Goal: Task Accomplishment & Management: Manage account settings

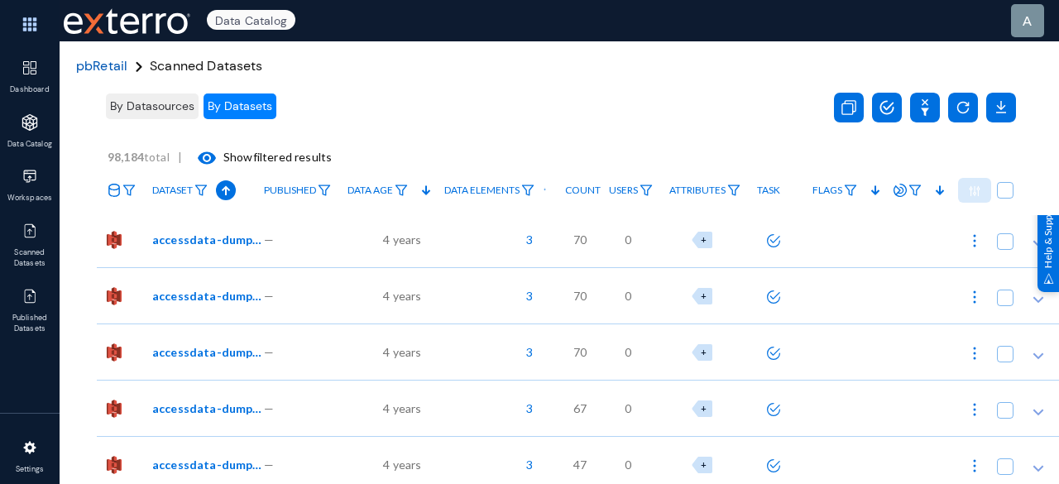
click at [98, 65] on span "pbRetail" at bounding box center [101, 65] width 51 height 17
click at [98, 69] on span "pbRetail" at bounding box center [101, 65] width 51 height 17
click at [91, 70] on span "pbRetail" at bounding box center [101, 65] width 51 height 17
click at [733, 185] on img at bounding box center [733, 191] width 13 height 12
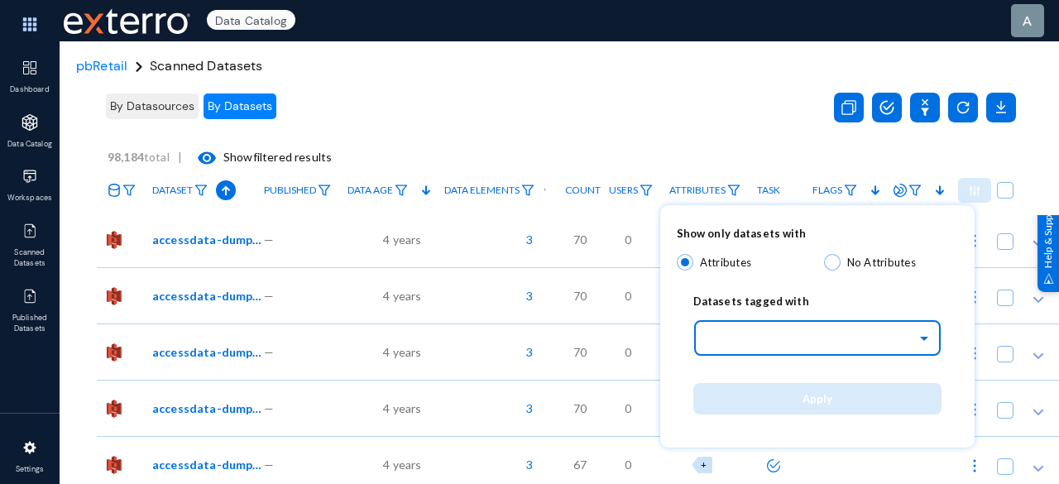
click at [755, 338] on input "text" at bounding box center [826, 338] width 232 height 28
click at [740, 375] on div "Risk" at bounding box center [818, 374] width 248 height 35
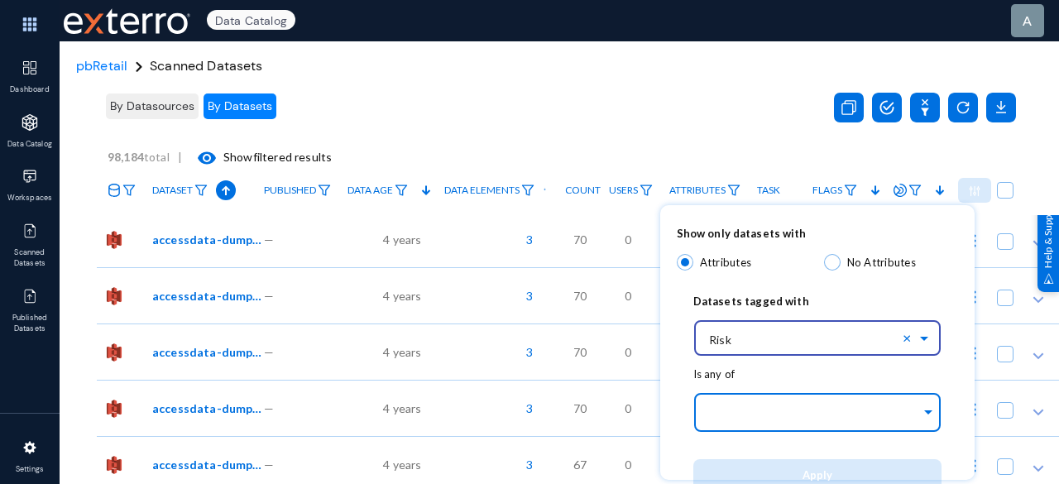
click at [766, 418] on input "text" at bounding box center [814, 415] width 214 height 16
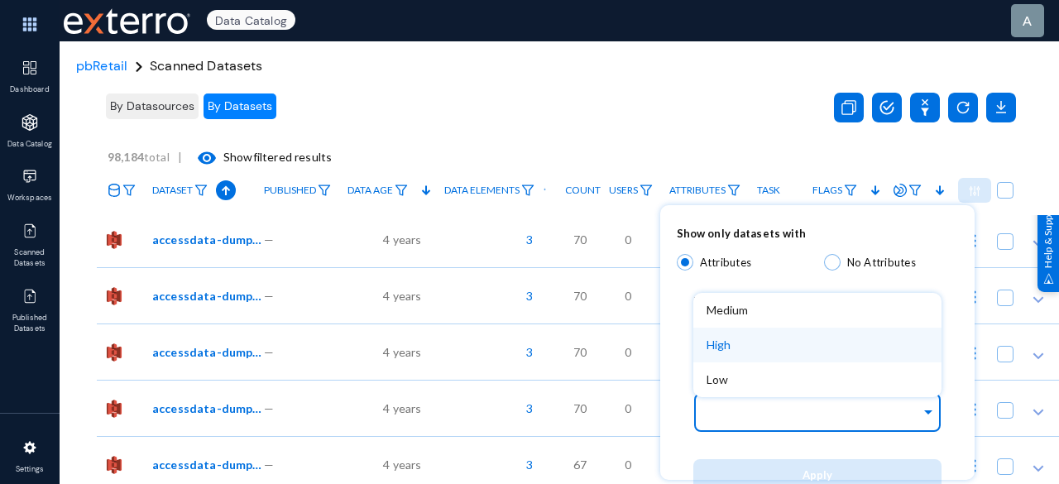
click at [743, 348] on div "High" at bounding box center [818, 345] width 248 height 35
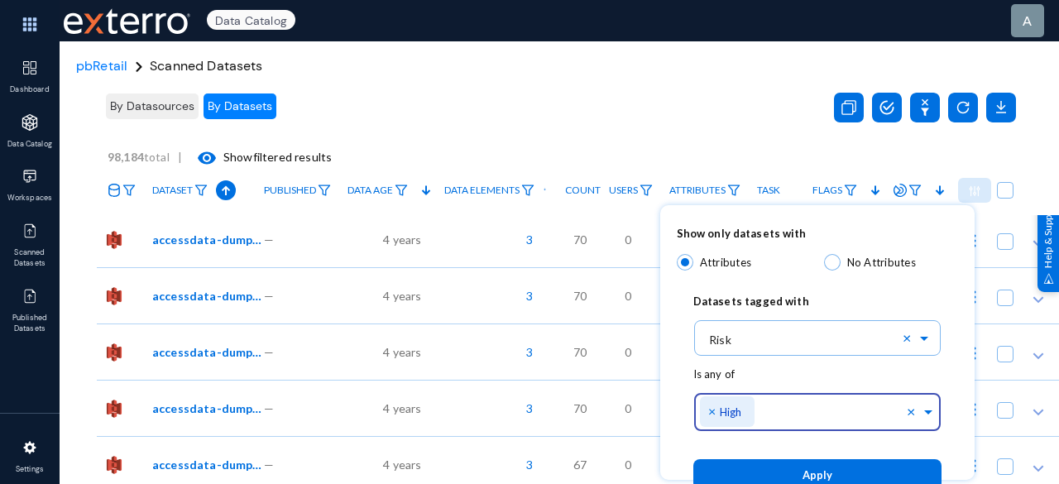
click at [790, 467] on button "Apply" at bounding box center [818, 474] width 248 height 31
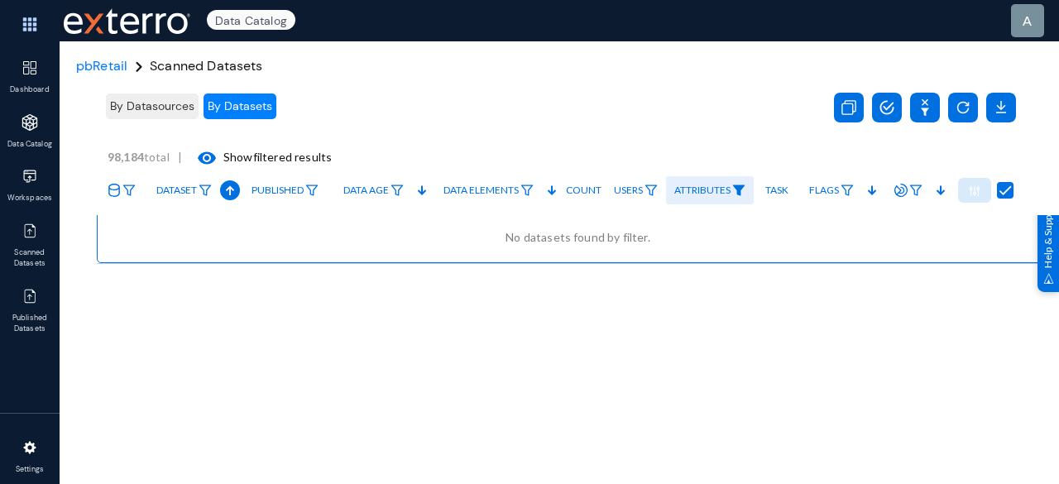
click at [738, 187] on img at bounding box center [738, 191] width 13 height 12
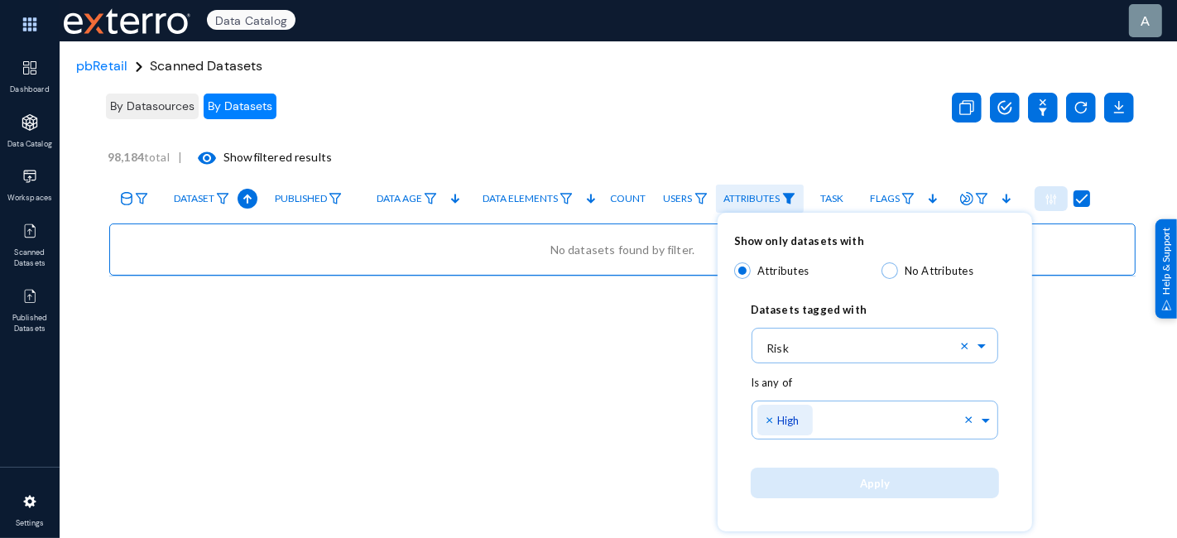
drag, startPoint x: 1056, startPoint y: 1, endPoint x: 724, endPoint y: 128, distance: 355.5
click at [716, 123] on div at bounding box center [588, 269] width 1177 height 538
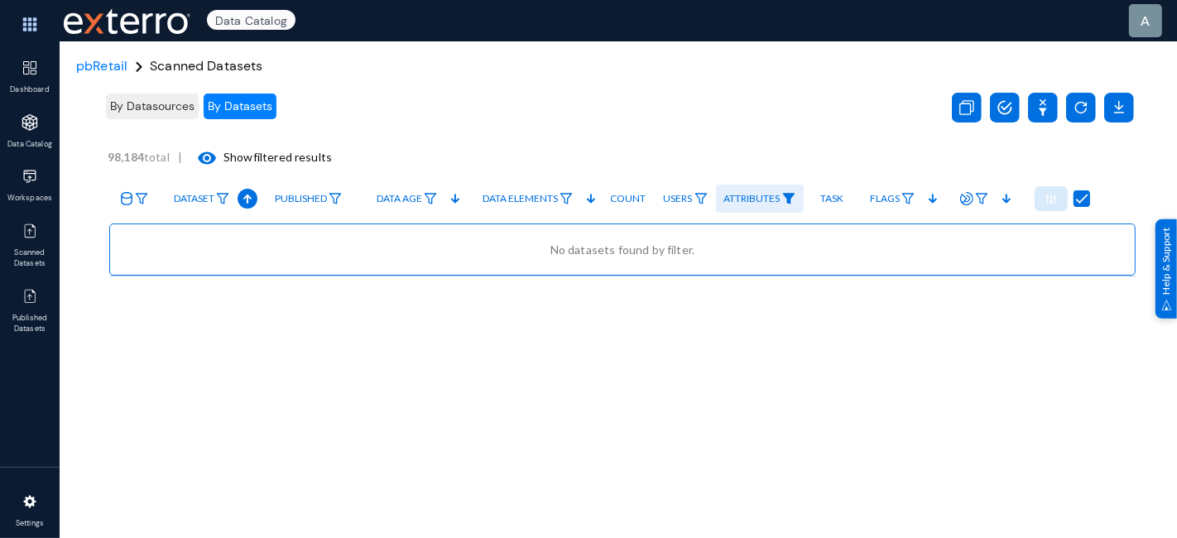
click at [800, 194] on link "Attributes" at bounding box center [760, 199] width 88 height 29
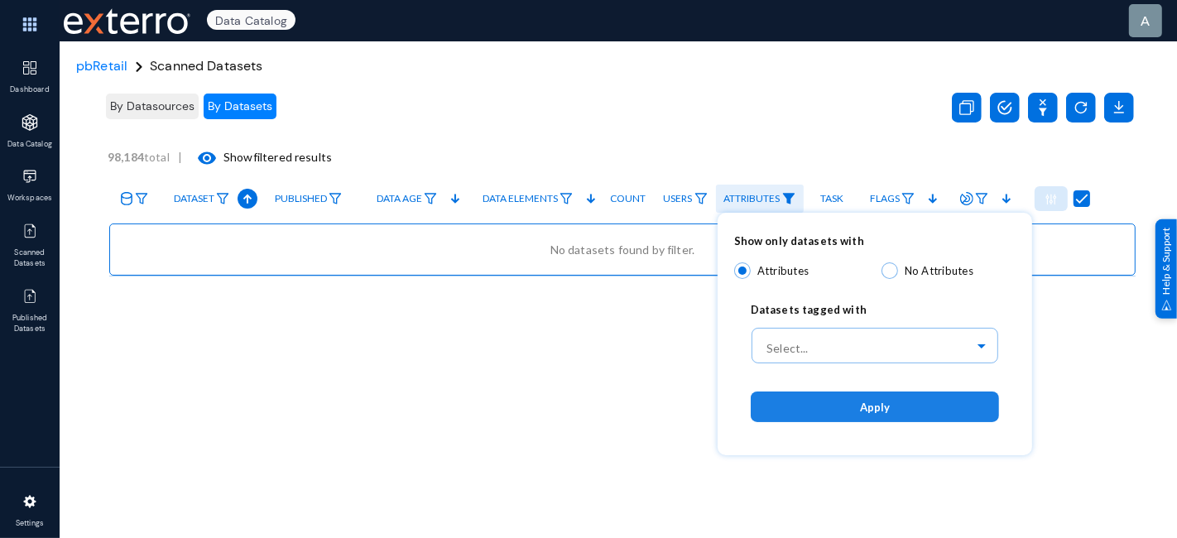
click at [891, 413] on button "Apply" at bounding box center [875, 406] width 248 height 31
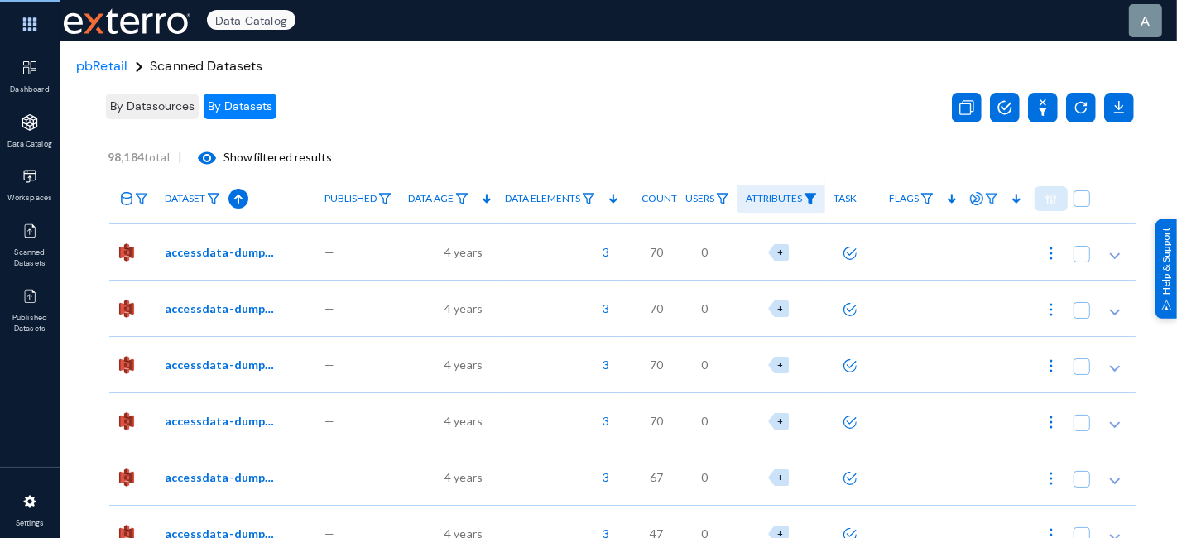
checkbox input "false"
click at [1043, 310] on img at bounding box center [1051, 309] width 17 height 17
checkbox input "true"
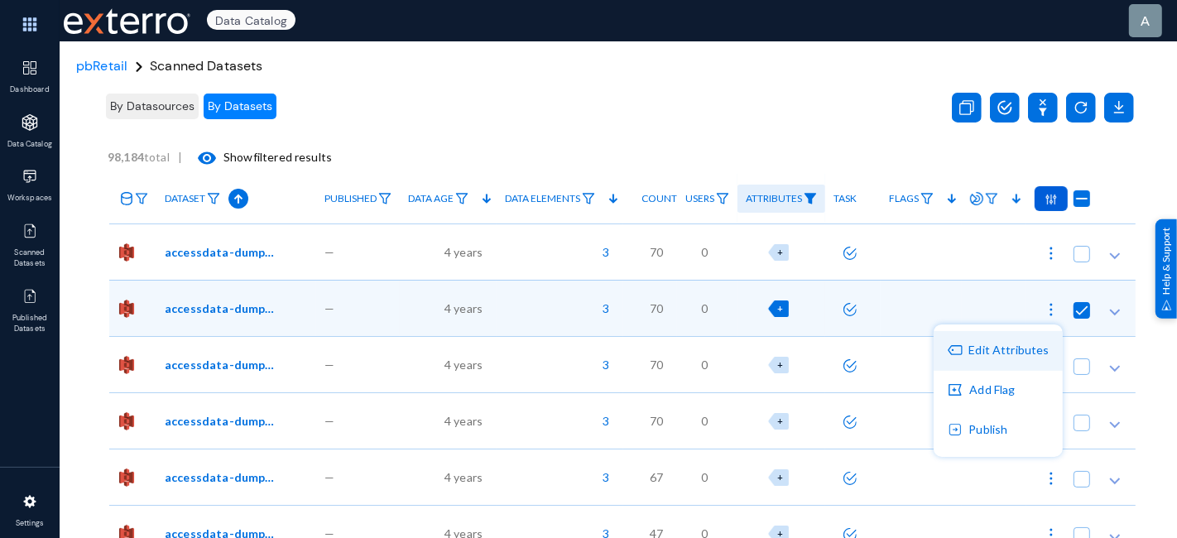
click at [1011, 353] on button "Edit Attributes" at bounding box center [998, 351] width 129 height 40
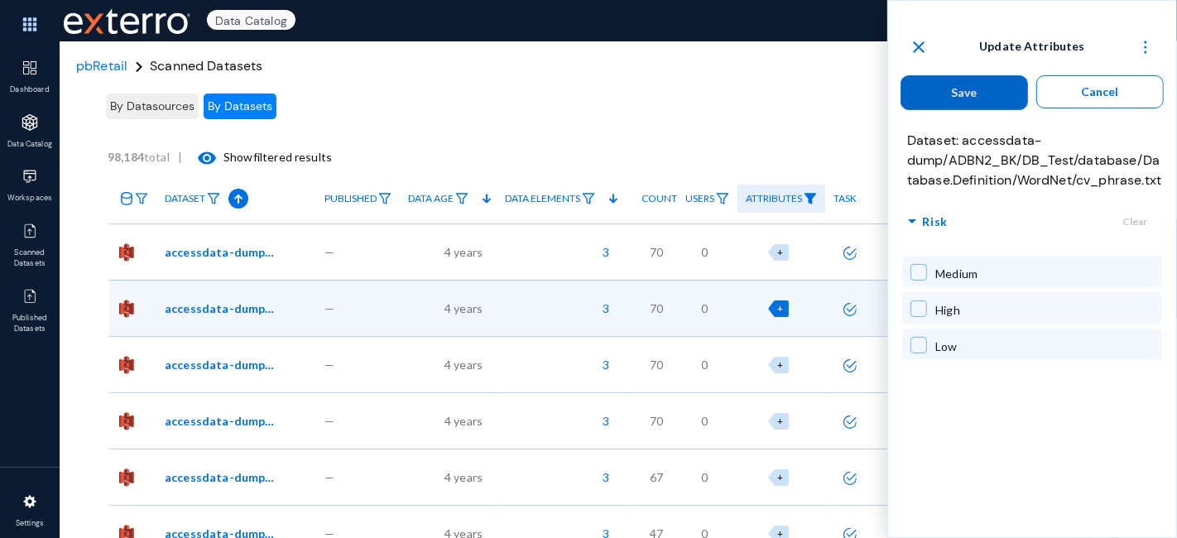
click at [922, 281] on span at bounding box center [918, 272] width 17 height 17
click at [967, 92] on span "Save" at bounding box center [965, 92] width 26 height 14
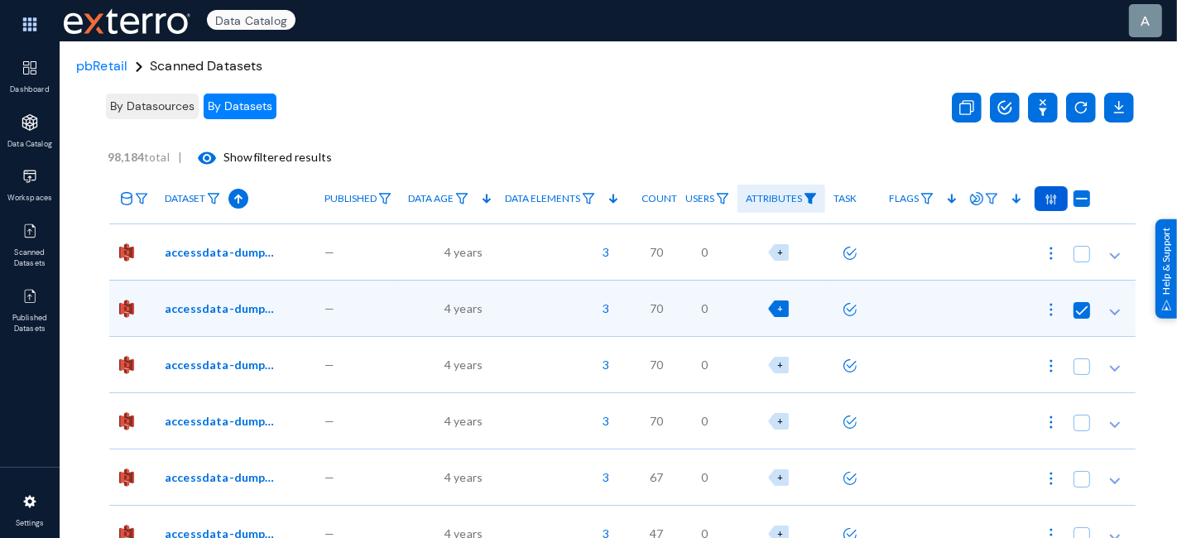
checkbox input "false"
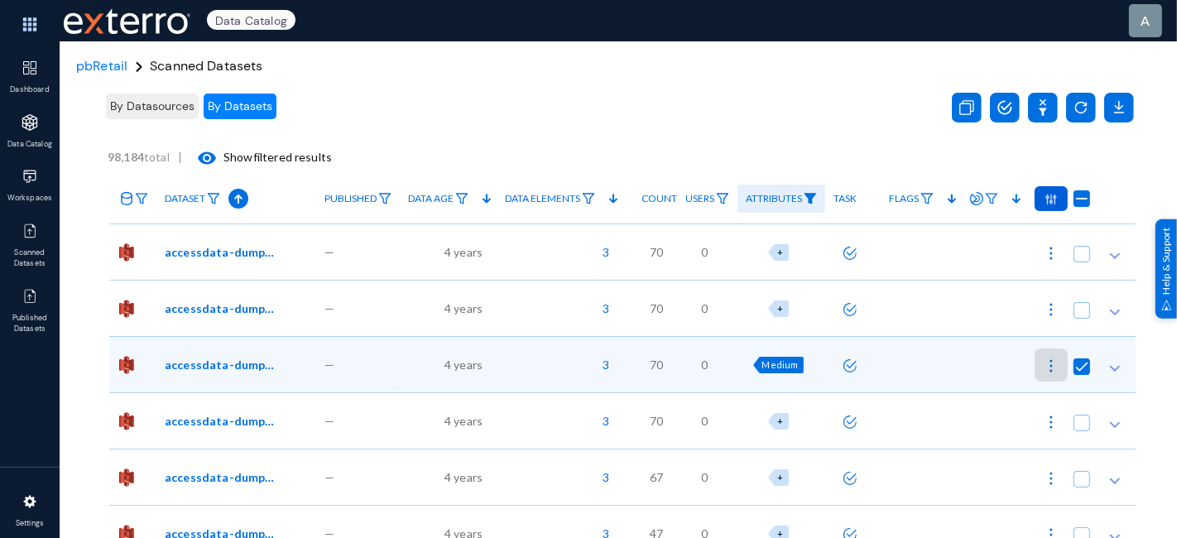
click at [1054, 365] on img at bounding box center [1051, 366] width 17 height 17
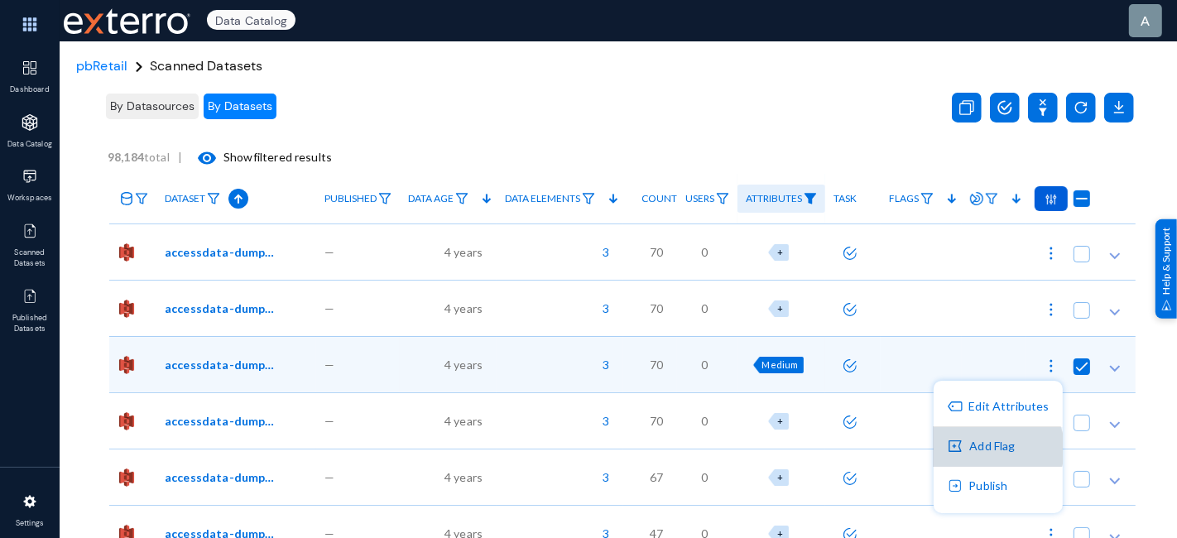
click at [994, 449] on button "Add Flag" at bounding box center [998, 447] width 129 height 40
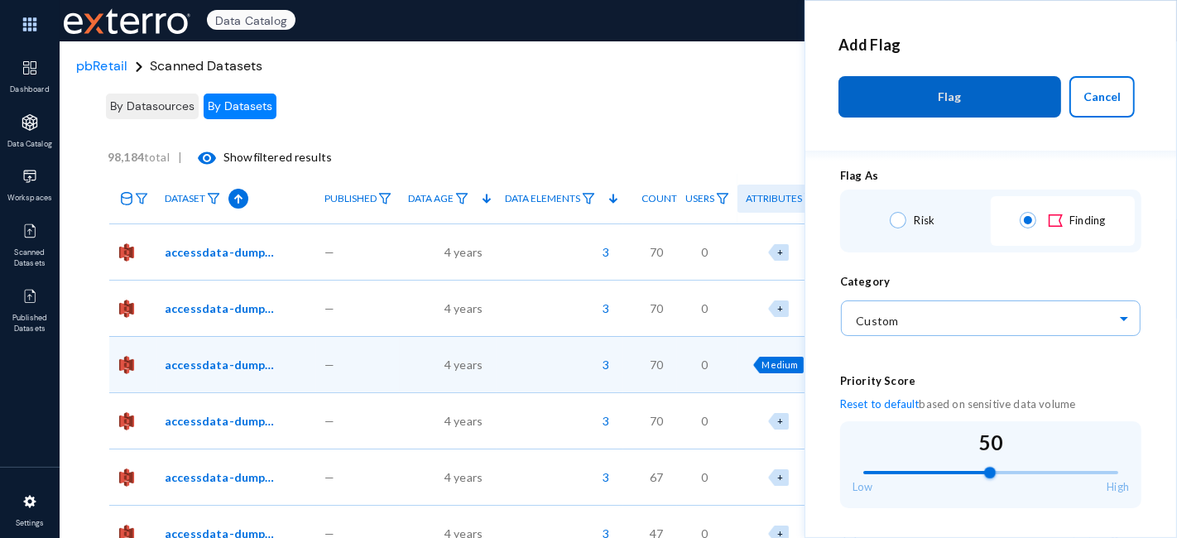
scroll to position [184, 0]
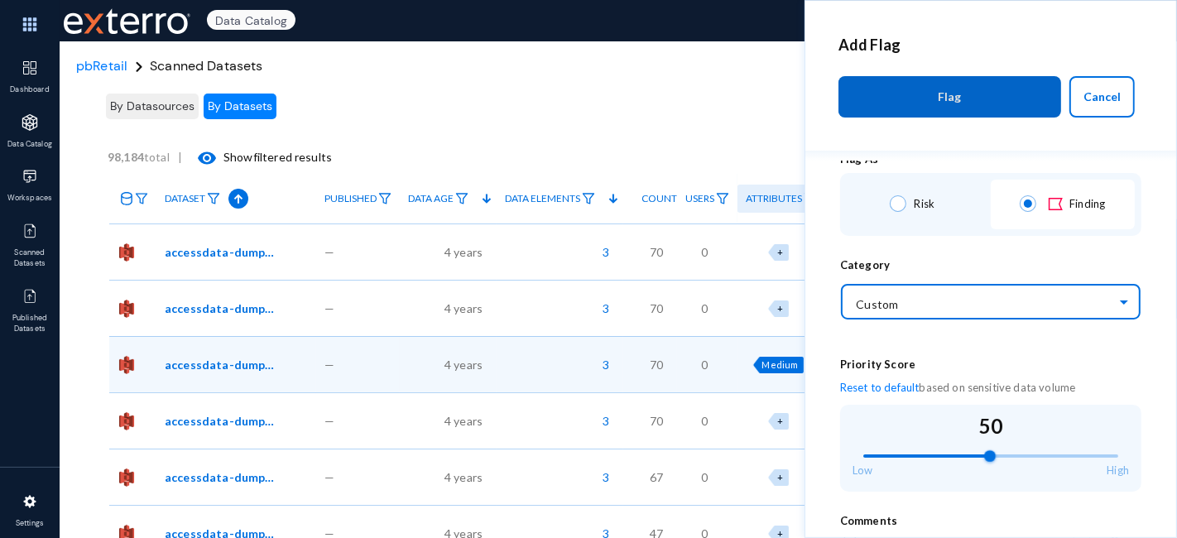
click at [917, 303] on input "text" at bounding box center [999, 301] width 285 height 28
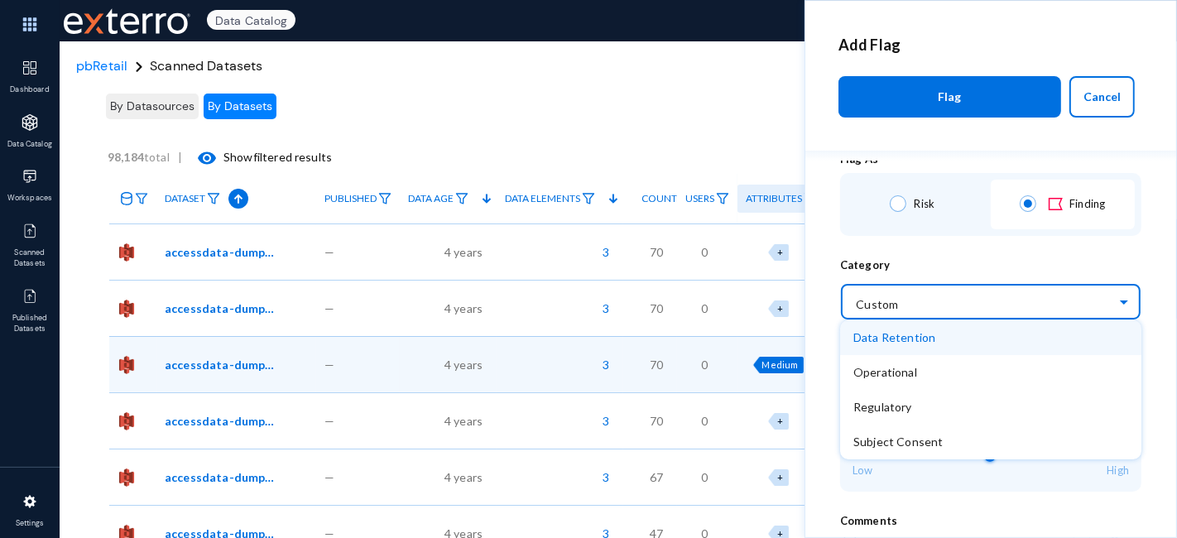
click at [978, 39] on div "Add Flag" at bounding box center [990, 38] width 371 height 75
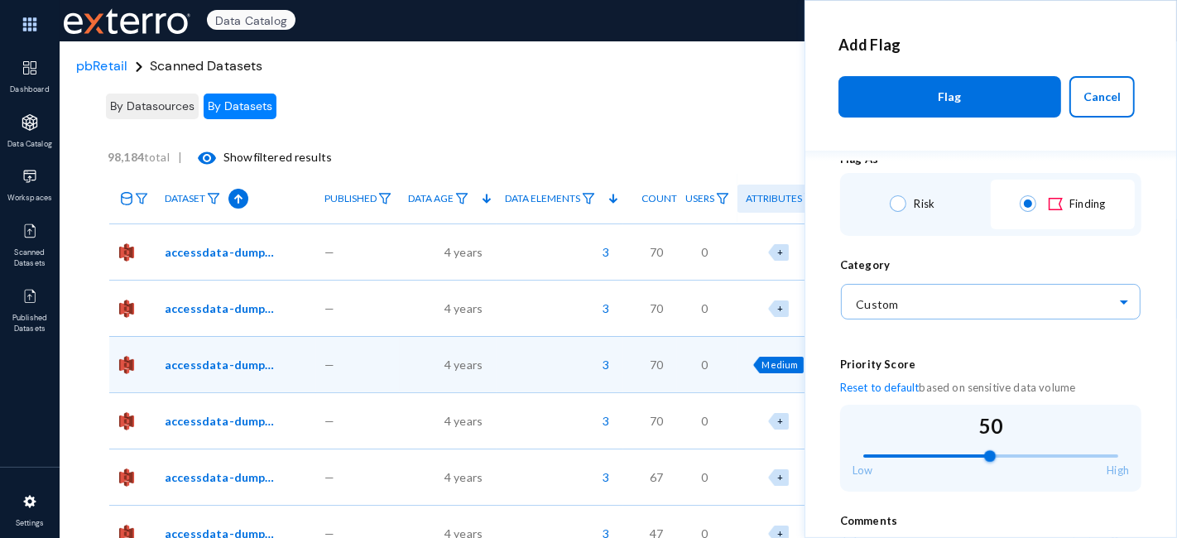
click at [1058, 97] on span "Cancel" at bounding box center [1101, 96] width 37 height 14
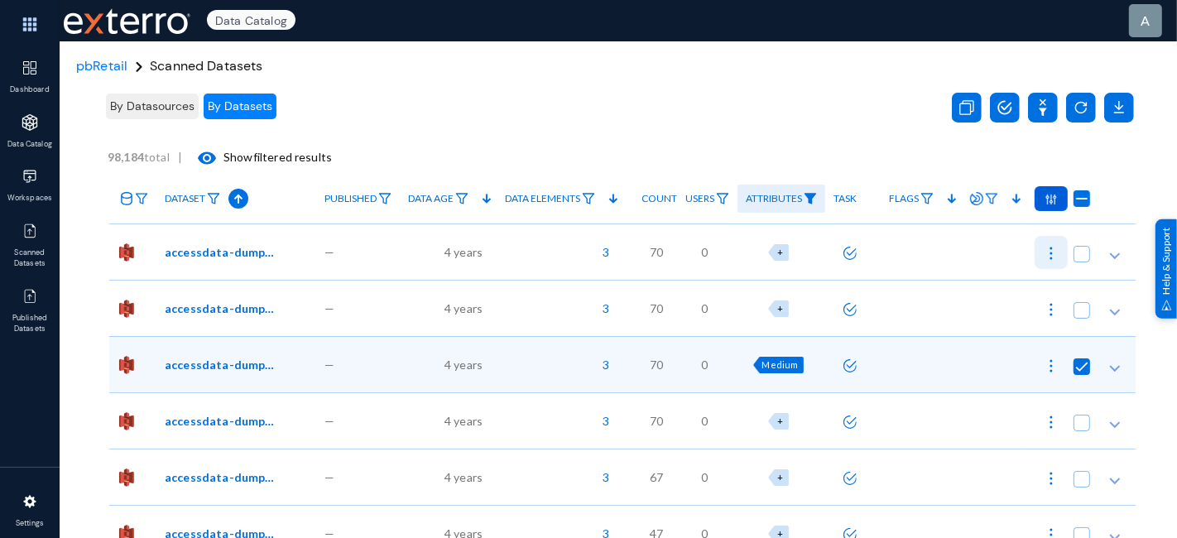
click at [1049, 252] on img at bounding box center [1051, 253] width 17 height 17
checkbox input "true"
checkbox input "false"
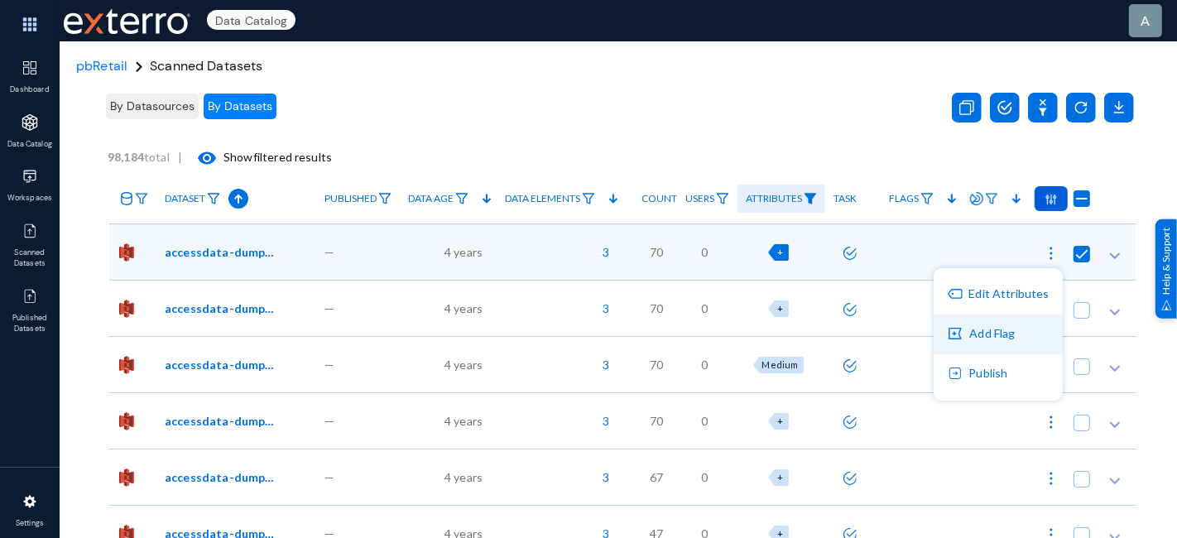
click at [1010, 332] on button "Add Flag" at bounding box center [998, 334] width 129 height 40
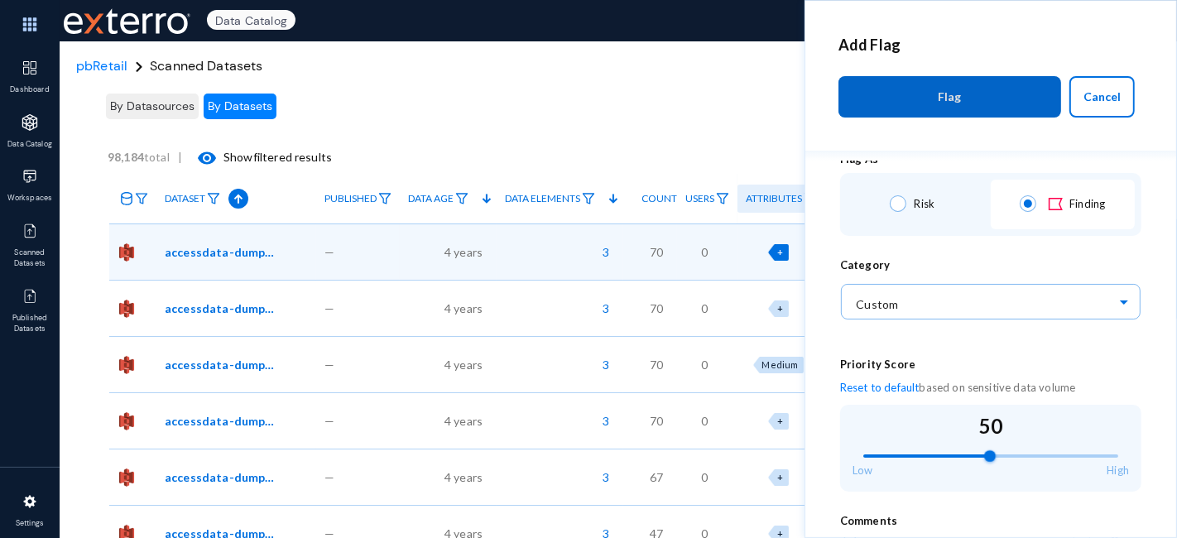
scroll to position [0, 0]
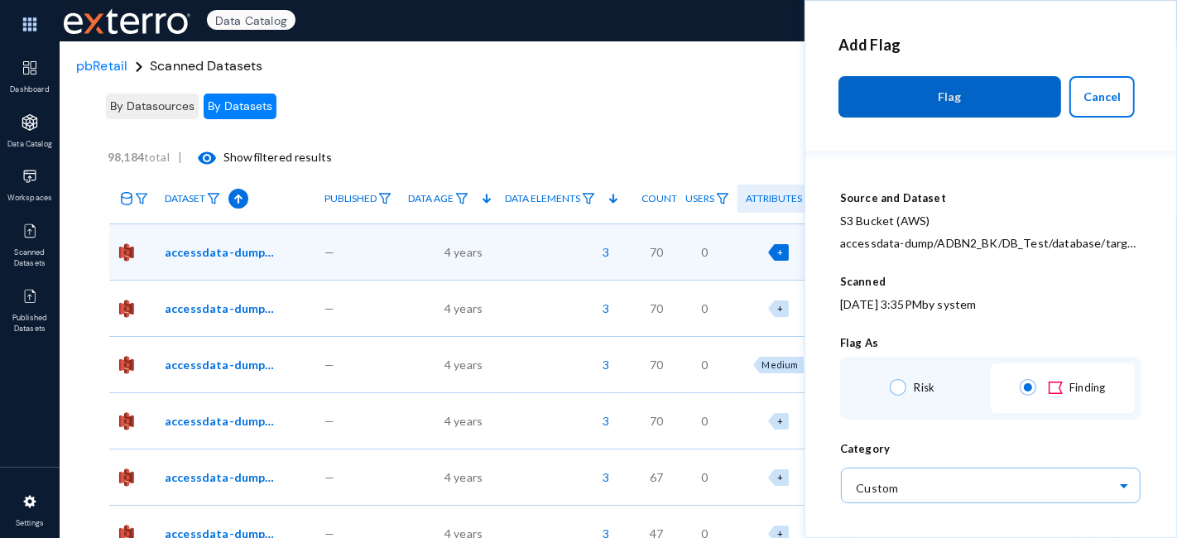
click at [1058, 108] on button "Cancel" at bounding box center [1101, 96] width 65 height 41
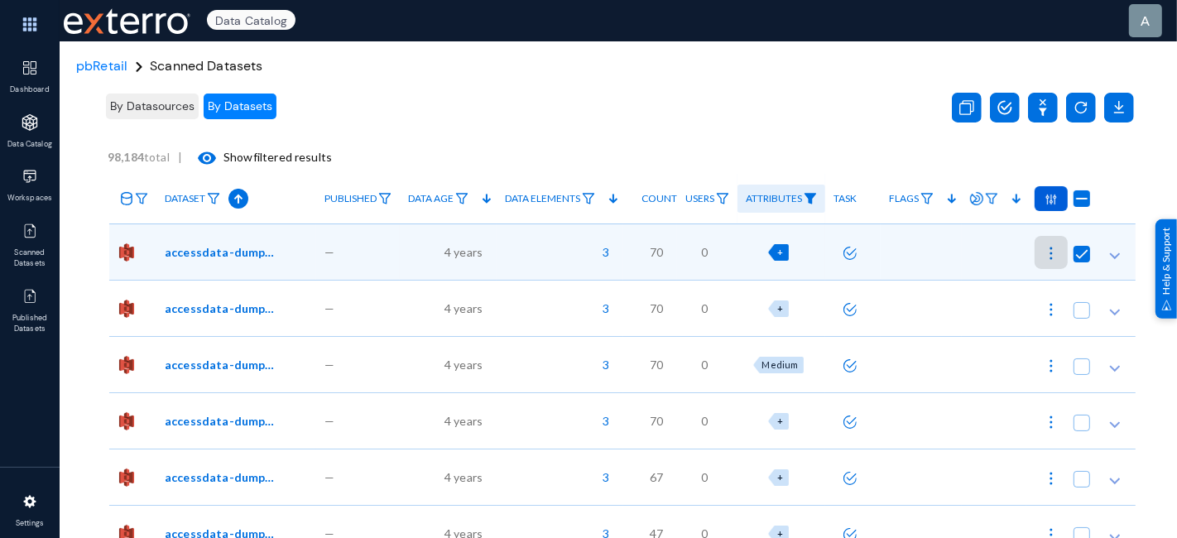
click at [1058, 255] on icon at bounding box center [1114, 255] width 17 height 17
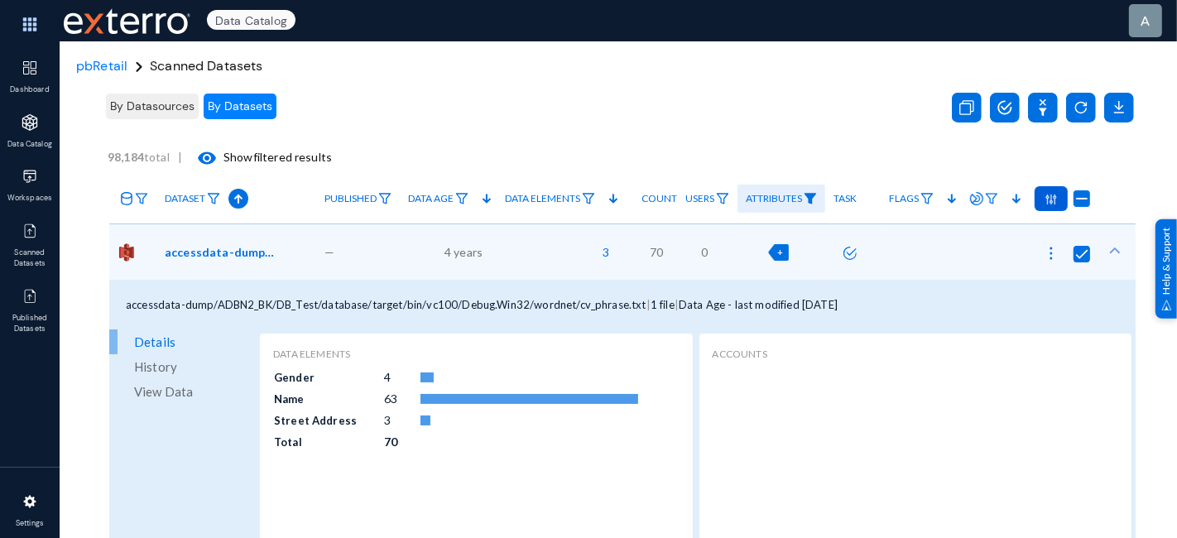
click at [702, 96] on div "By Datasources By Datasets" at bounding box center [515, 106] width 825 height 47
click at [1058, 252] on icon at bounding box center [1114, 250] width 17 height 17
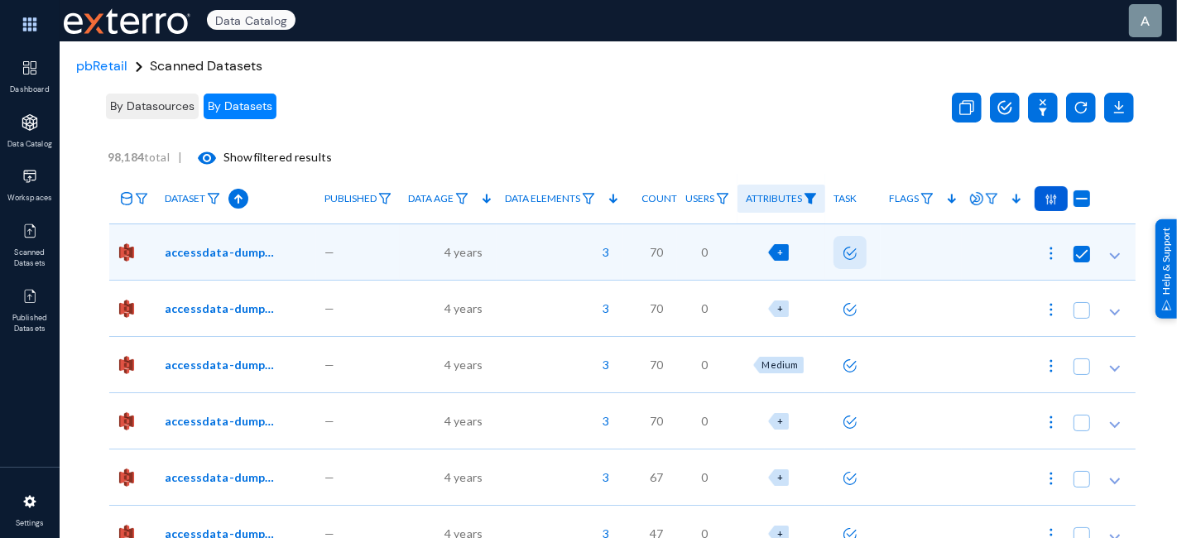
click at [843, 257] on icon at bounding box center [849, 253] width 13 height 13
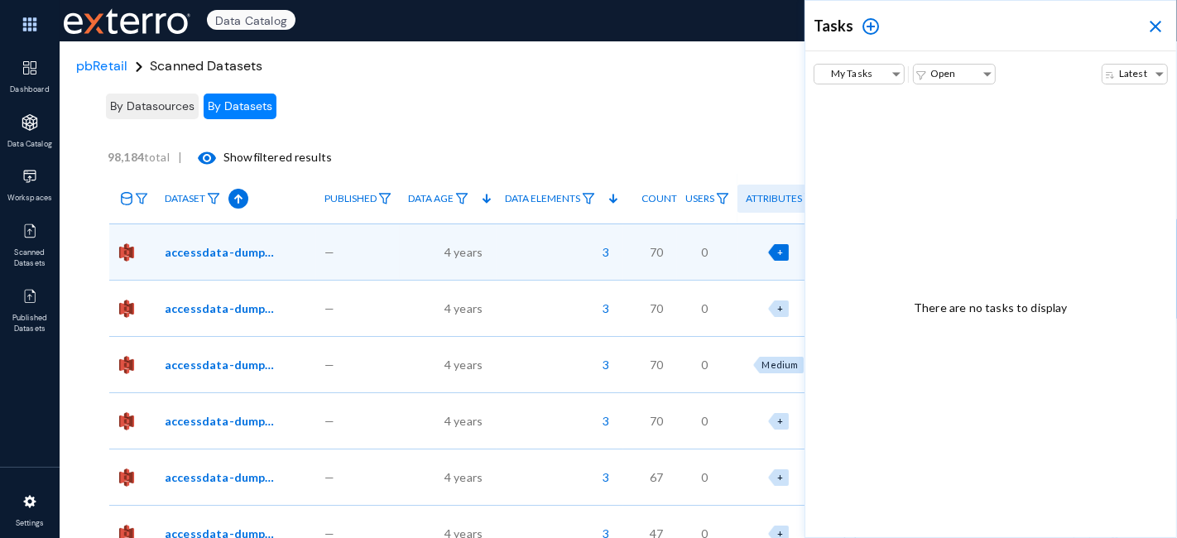
click at [864, 26] on mat-icon "add_circle_outline" at bounding box center [871, 27] width 20 height 20
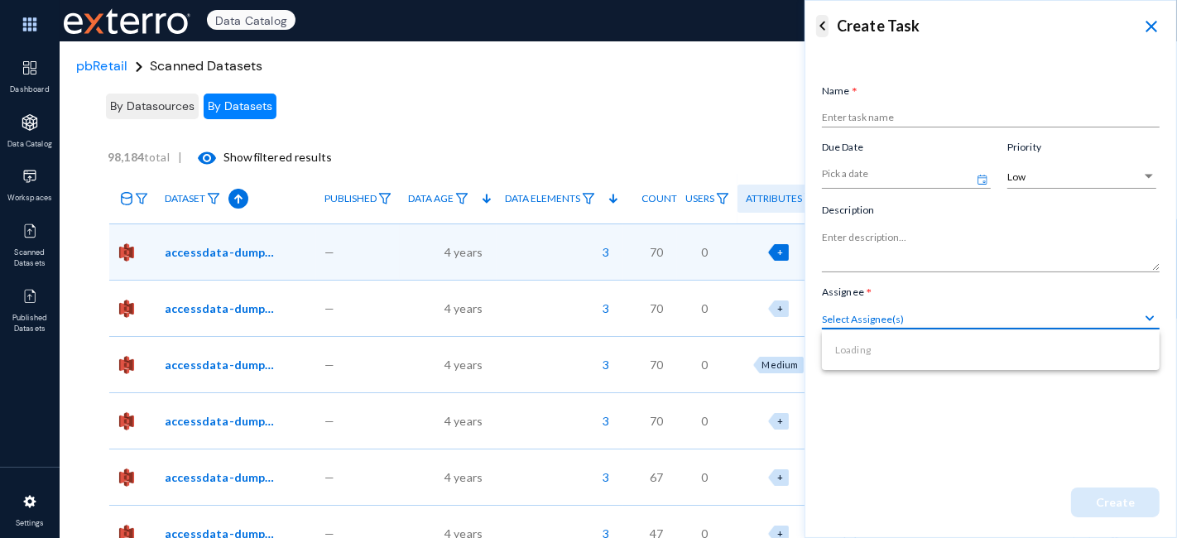
click at [887, 315] on input "Select Assignee(s)" at bounding box center [991, 319] width 338 height 12
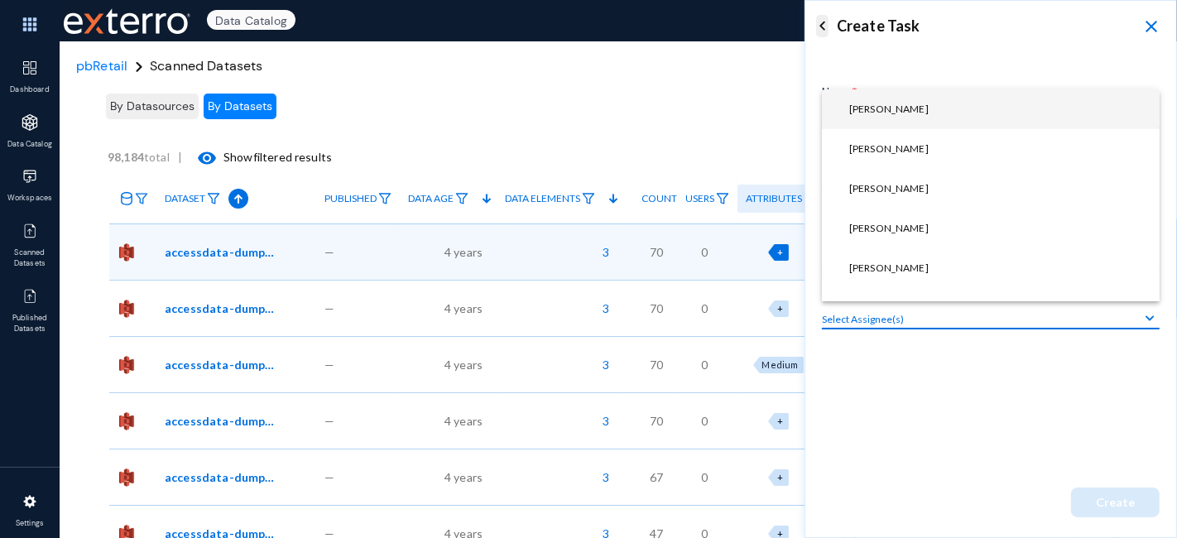
click at [948, 390] on div "Name * Enter task name Due Date Pick a date .cls-1 { fill: #0070e0; stroke-widt…" at bounding box center [990, 252] width 371 height 404
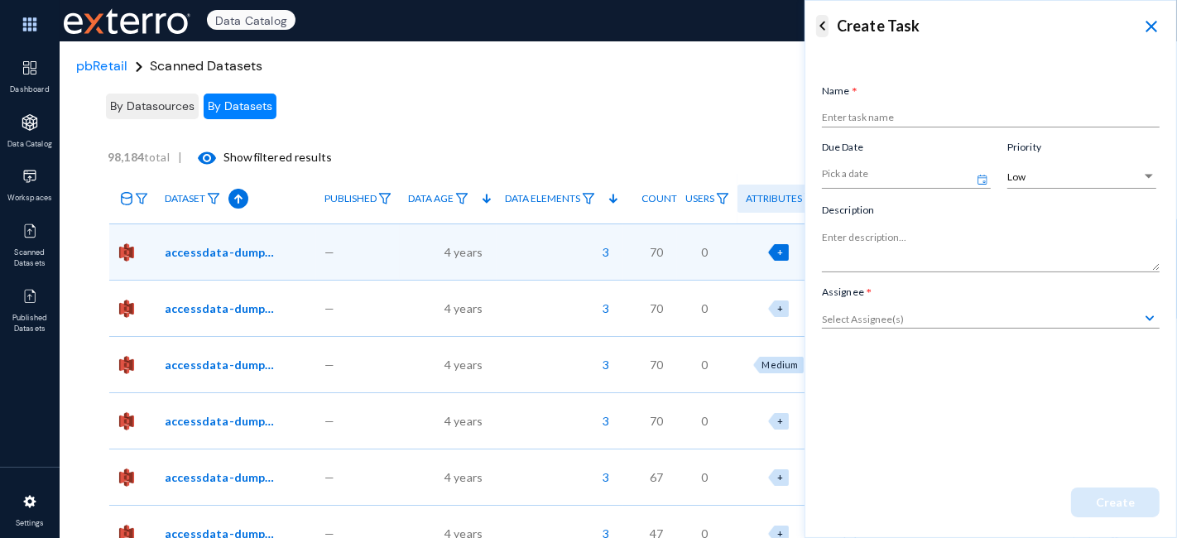
click at [1058, 30] on mat-icon "close" at bounding box center [1151, 27] width 20 height 20
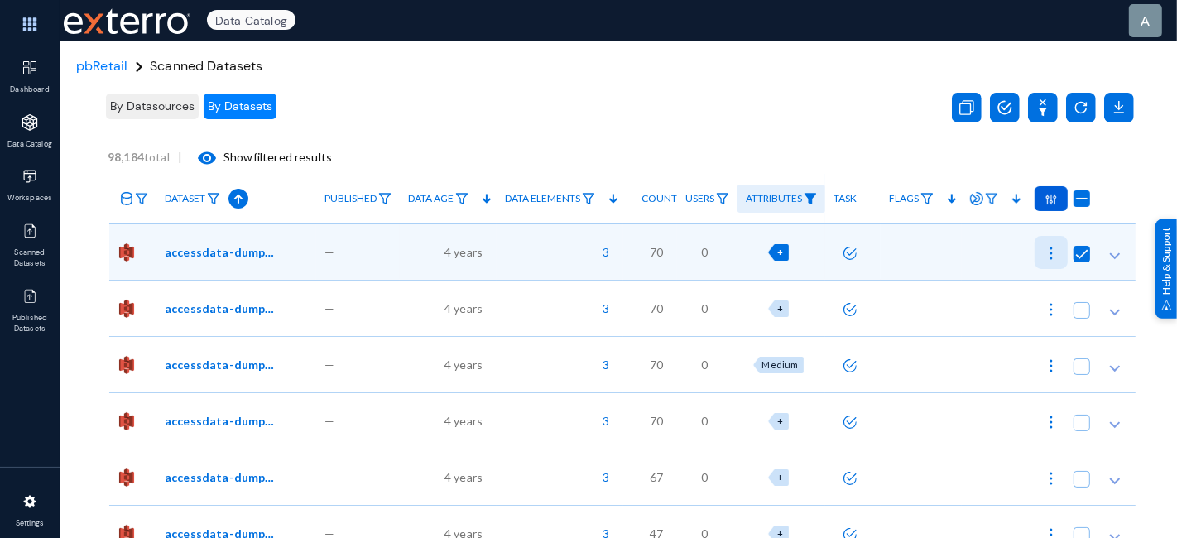
click at [1043, 257] on img at bounding box center [1051, 253] width 17 height 17
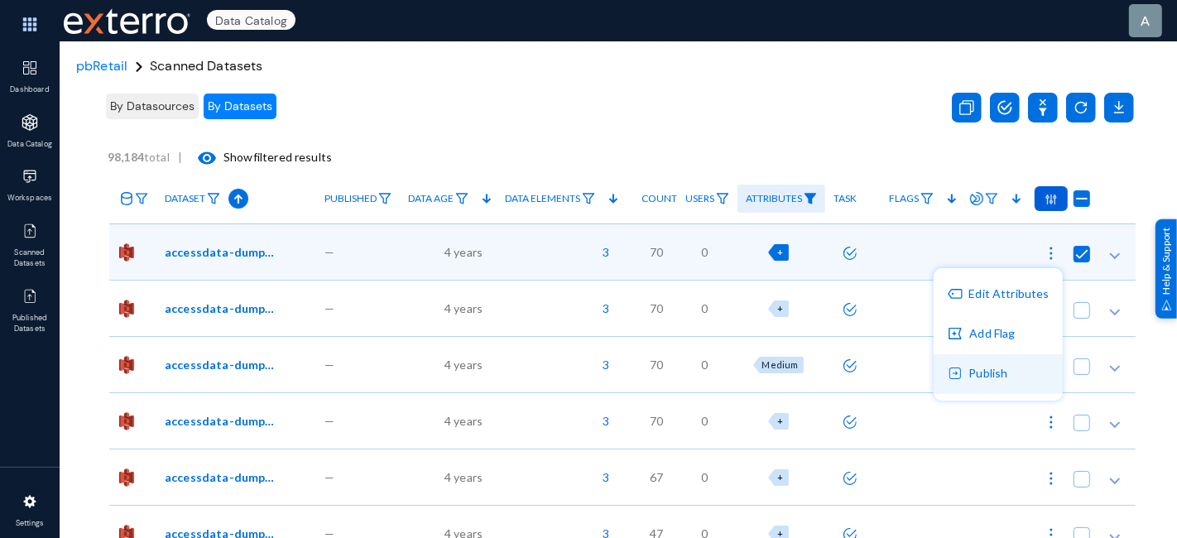
click at [1006, 382] on button "Publish" at bounding box center [998, 374] width 129 height 40
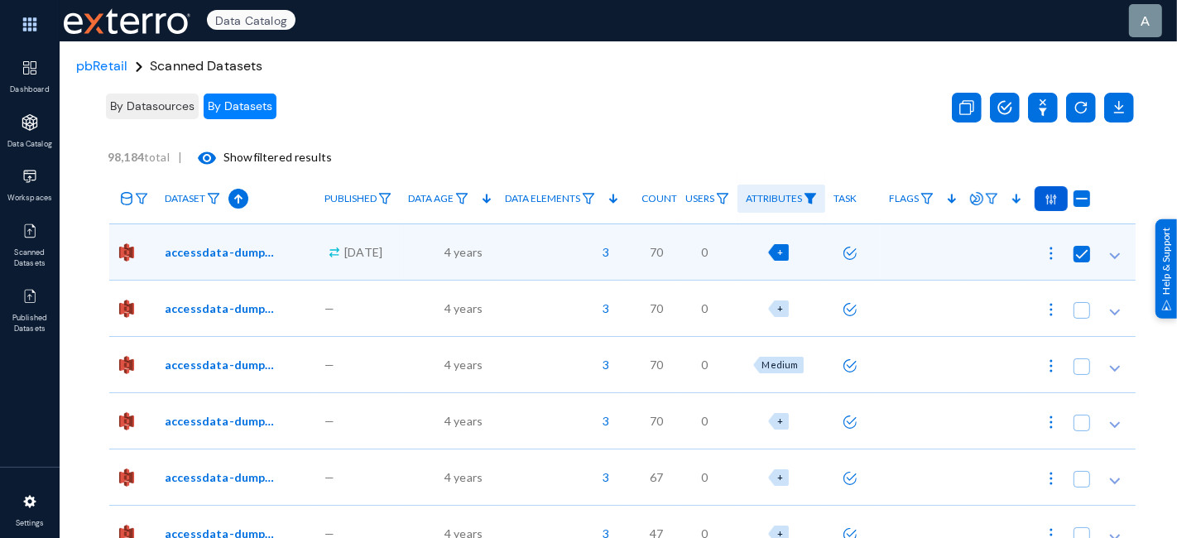
click at [976, 203] on icon at bounding box center [977, 199] width 12 height 12
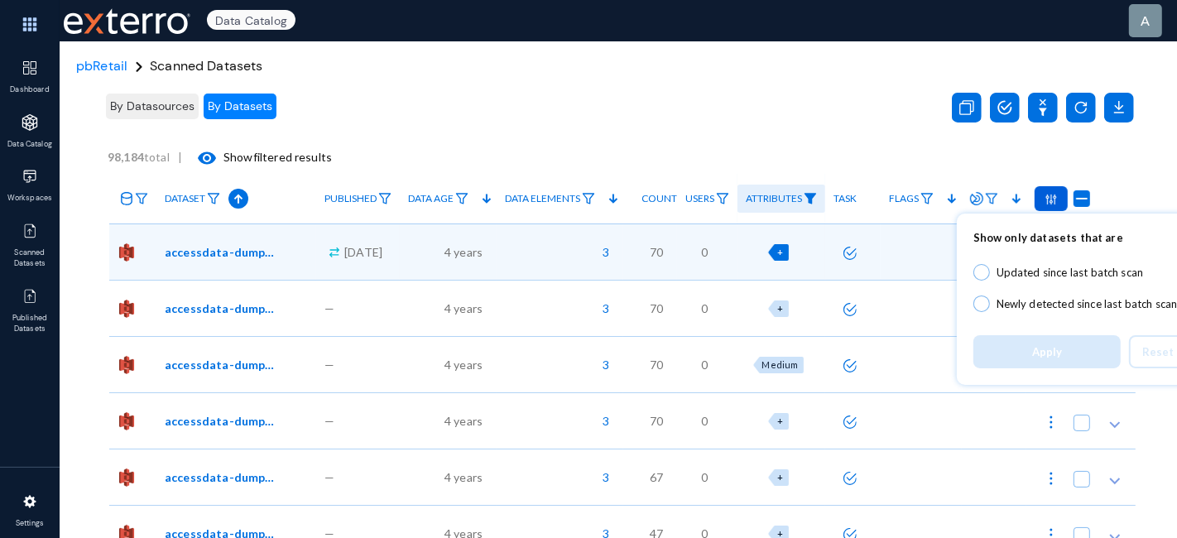
click at [747, 131] on div at bounding box center [588, 269] width 1177 height 538
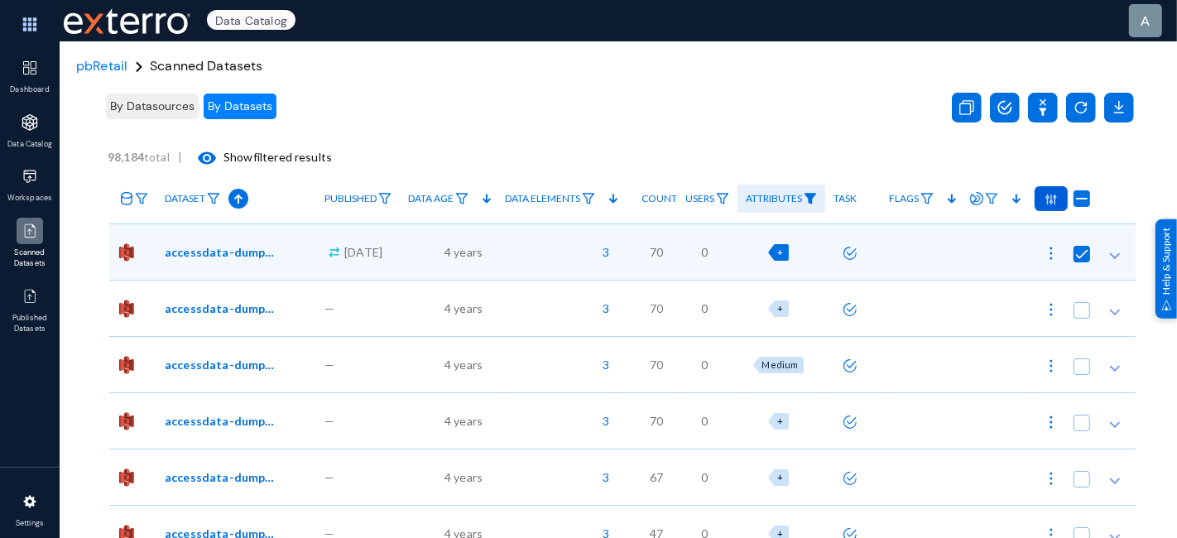
click at [31, 231] on img at bounding box center [30, 231] width 17 height 17
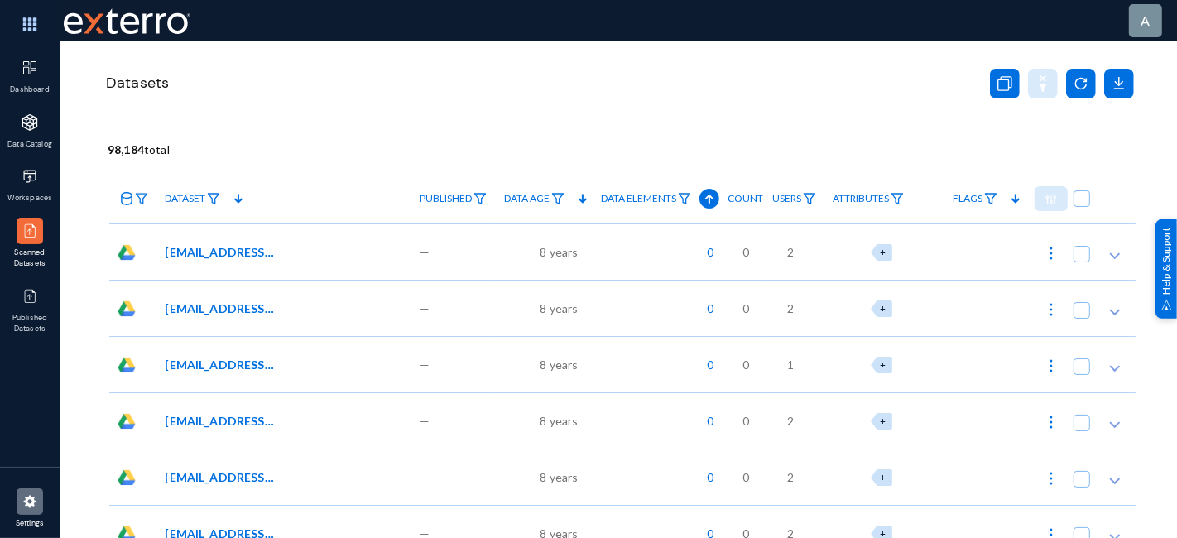
click at [33, 508] on img at bounding box center [30, 501] width 17 height 17
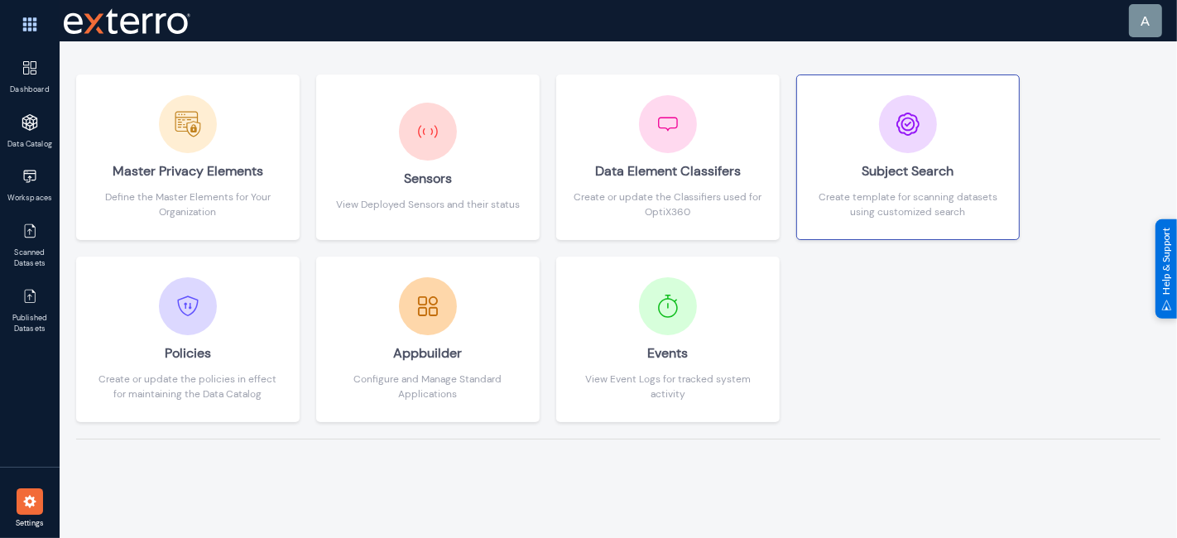
click at [902, 161] on div "Subject Search" at bounding box center [908, 171] width 189 height 36
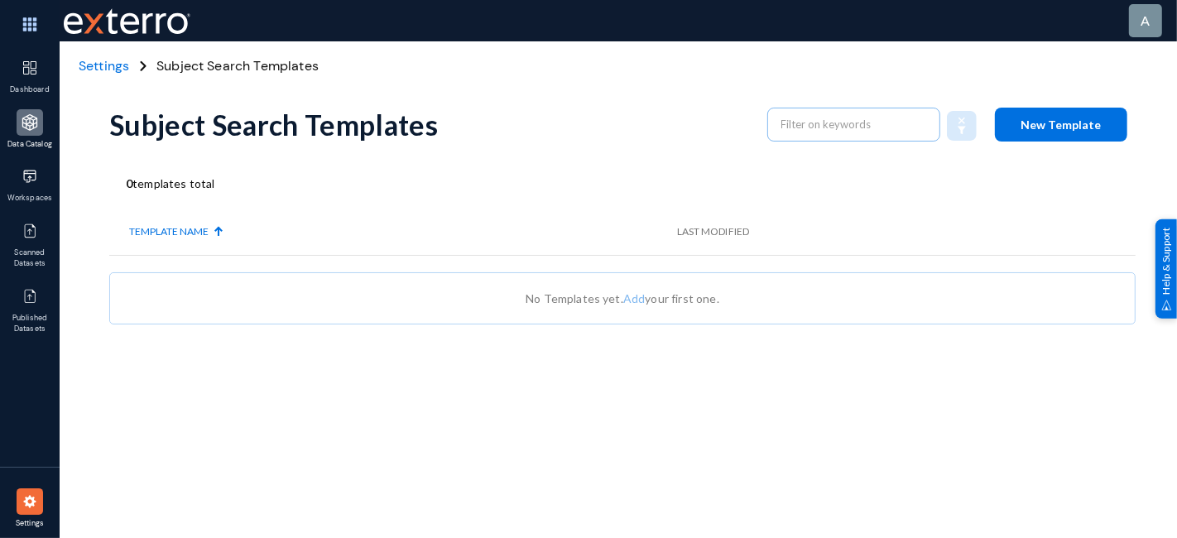
click at [32, 120] on img at bounding box center [30, 122] width 17 height 17
